Goal: Transaction & Acquisition: Purchase product/service

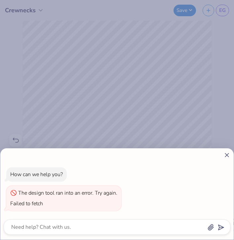
click at [227, 154] on line at bounding box center [227, 155] width 4 height 4
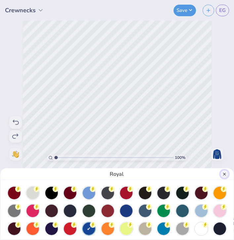
click at [225, 174] on button "Close" at bounding box center [224, 174] width 8 height 8
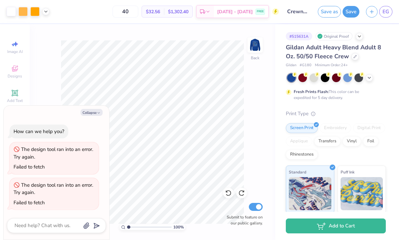
type textarea "x"
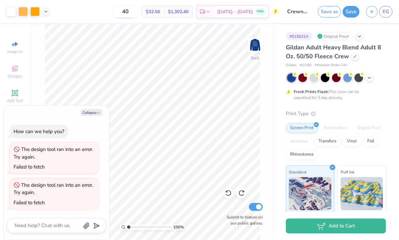
click at [137, 12] on input "40" at bounding box center [126, 12] width 26 height 12
type input "4"
click at [136, 12] on input "30" at bounding box center [126, 12] width 26 height 12
type input "3"
click at [138, 11] on input "20" at bounding box center [126, 12] width 26 height 12
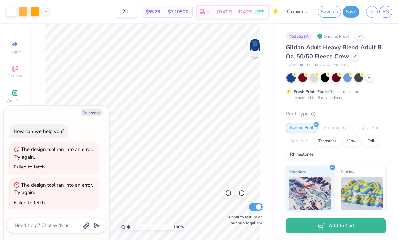
type input "2"
type input "15"
type textarea "x"
click at [142, 15] on input "15" at bounding box center [129, 12] width 26 height 12
type input "1"
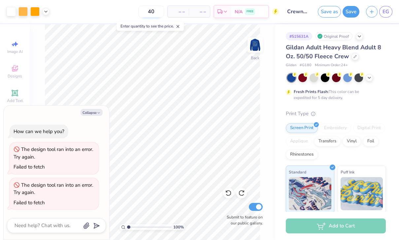
type input "40"
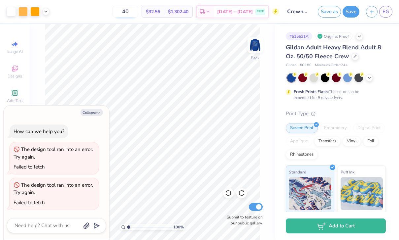
type textarea "x"
click at [138, 15] on input "40" at bounding box center [126, 12] width 26 height 12
type input "4"
click at [141, 10] on input "12" at bounding box center [129, 12] width 26 height 12
type input "1"
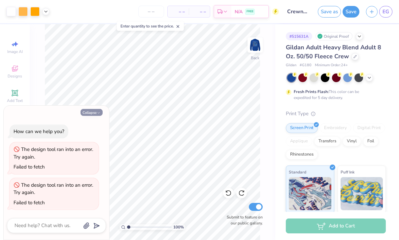
click at [92, 113] on button "Collapse" at bounding box center [92, 112] width 22 height 7
type textarea "x"
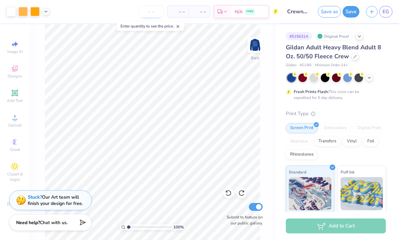
click at [152, 10] on input "number" at bounding box center [151, 12] width 26 height 12
type input "40"
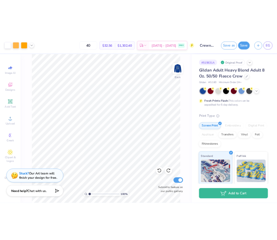
scroll to position [1, 0]
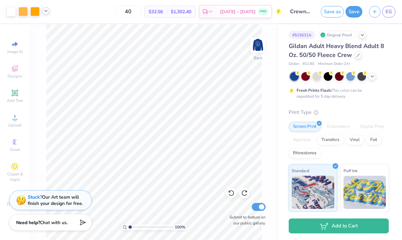
click at [46, 14] on div at bounding box center [45, 10] width 7 height 7
click at [234, 45] on img at bounding box center [258, 45] width 26 height 26
click at [234, 52] on img at bounding box center [258, 45] width 26 height 26
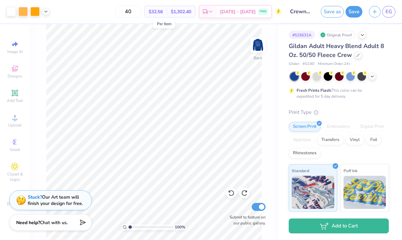
click at [163, 13] on span "$32.56" at bounding box center [156, 11] width 14 height 7
click at [139, 12] on input "40" at bounding box center [128, 12] width 26 height 12
type input "4"
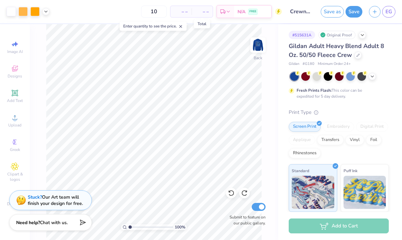
type input "12"
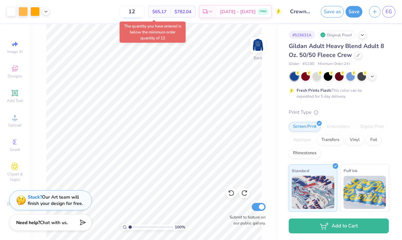
click at [145, 13] on input "12" at bounding box center [132, 12] width 26 height 12
click at [117, 15] on div "12 $65.17 Per Item $782.04 Total Est. Delivery [DATE] - [DATE] FREE" at bounding box center [167, 11] width 229 height 23
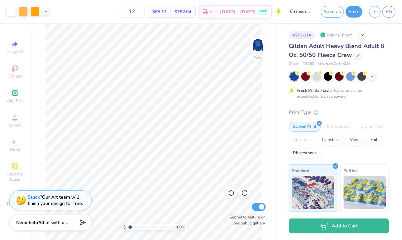
click at [117, 15] on div "12 $65.17 Per Item $782.04 Total Est. Delivery [DATE] - [DATE] FREE" at bounding box center [167, 11] width 229 height 23
click at [24, 13] on div at bounding box center [23, 10] width 9 height 9
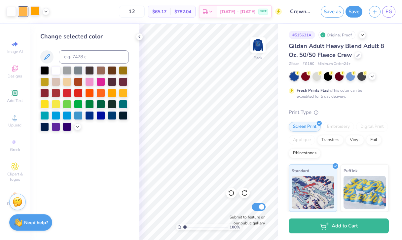
click at [34, 11] on div at bounding box center [34, 10] width 9 height 9
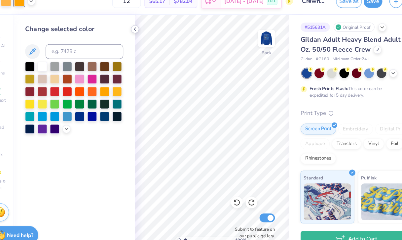
click at [139, 35] on icon at bounding box center [139, 36] width 5 height 5
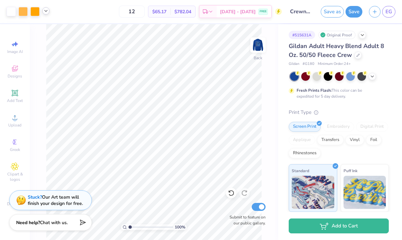
click at [45, 12] on icon at bounding box center [45, 10] width 5 height 5
click at [35, 12] on div at bounding box center [34, 10] width 9 height 9
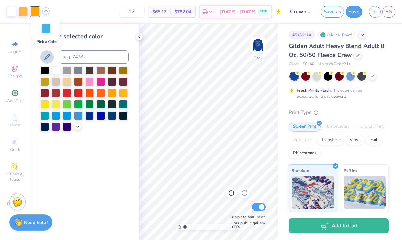
click at [48, 57] on icon at bounding box center [47, 57] width 8 height 8
click at [78, 127] on icon at bounding box center [77, 125] width 5 height 5
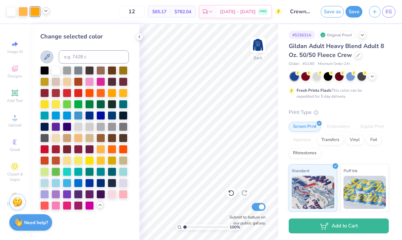
click at [99, 204] on polyline at bounding box center [100, 204] width 3 height 1
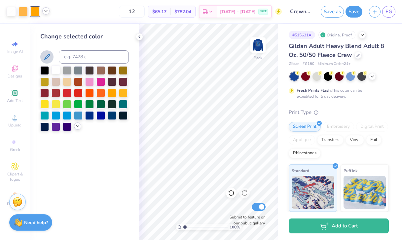
click at [57, 70] on div at bounding box center [56, 69] width 9 height 9
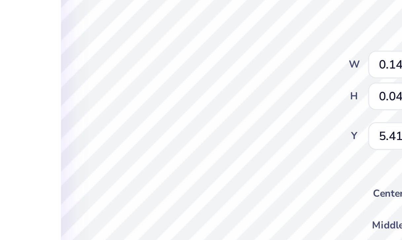
type input "5.41"
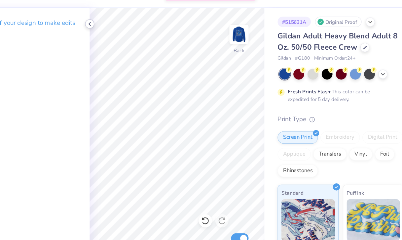
click at [138, 33] on div at bounding box center [139, 36] width 7 height 7
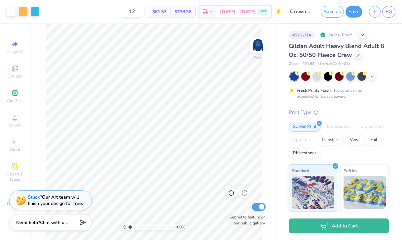
click at [145, 10] on input "12" at bounding box center [132, 12] width 26 height 12
type input "1"
click at [138, 14] on input "40" at bounding box center [128, 12] width 26 height 12
type input "4"
click at [142, 12] on input "30" at bounding box center [132, 12] width 26 height 12
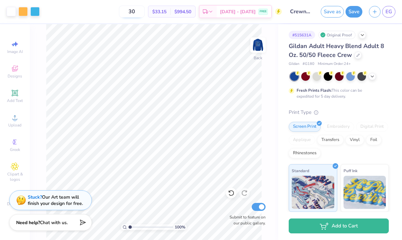
type input "3"
click at [145, 11] on input "25" at bounding box center [132, 12] width 26 height 12
click at [138, 11] on input "20" at bounding box center [128, 12] width 26 height 12
type input "25"
